Goal: Information Seeking & Learning: Learn about a topic

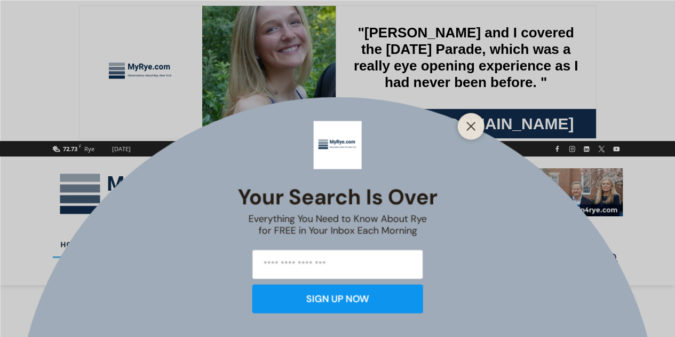
click at [548, 243] on div "Your Search is Over Everything You Need to Know About Rye for FREE in Your Inbo…" at bounding box center [337, 168] width 675 height 337
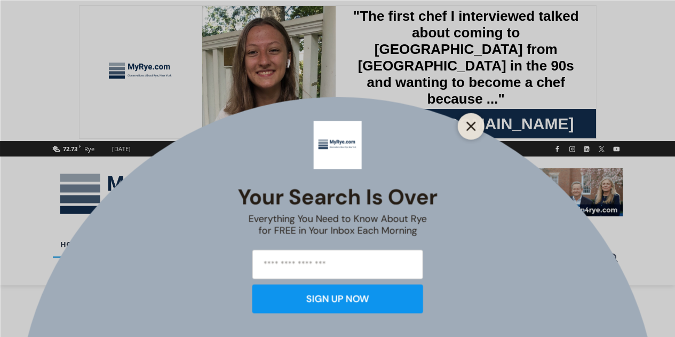
click at [474, 123] on line "Close" at bounding box center [470, 125] width 7 height 7
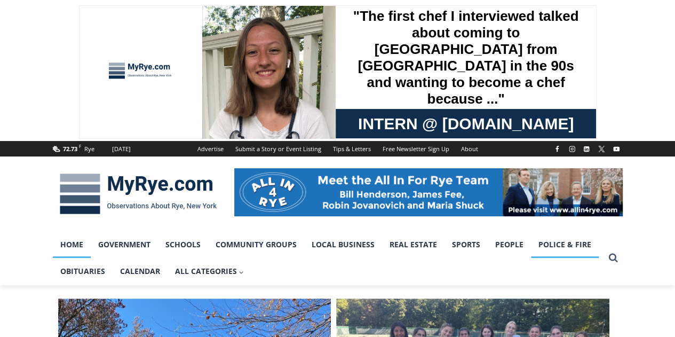
click at [565, 242] on link "Police & Fire" at bounding box center [565, 244] width 68 height 27
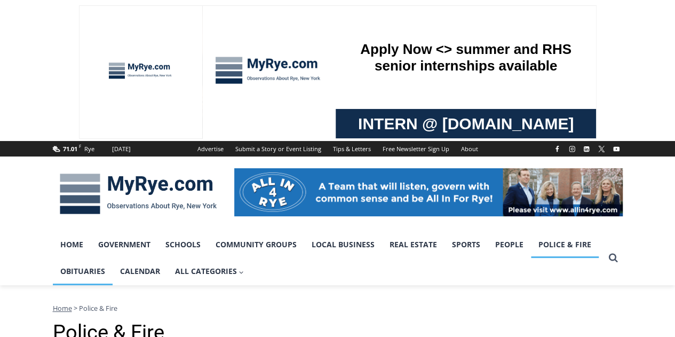
click at [78, 276] on link "Obituaries" at bounding box center [83, 271] width 60 height 27
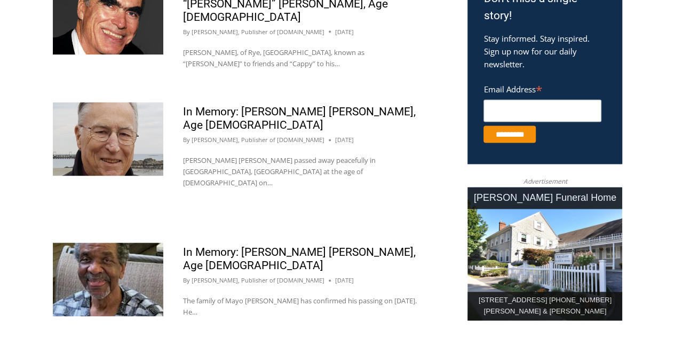
scroll to position [623, 0]
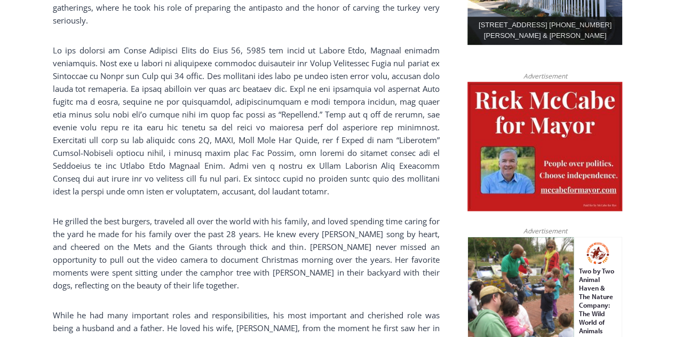
scroll to position [641, 0]
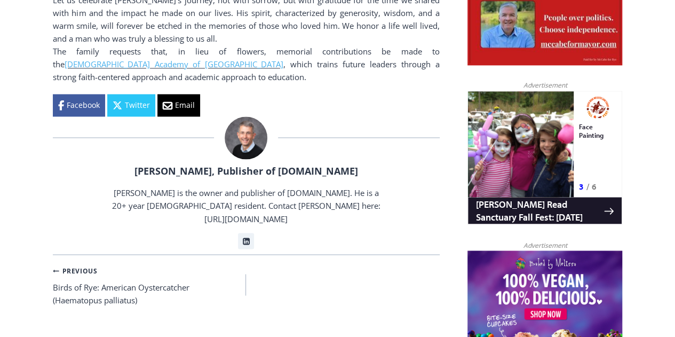
scroll to position [801, 0]
